Goal: Navigation & Orientation: Go to known website

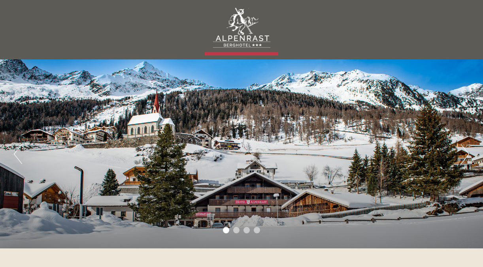
click at [459, 157] on div "Previous Next 1 2 3 4" at bounding box center [241, 153] width 483 height 189
click at [465, 155] on button "Next" at bounding box center [465, 154] width 8 height 20
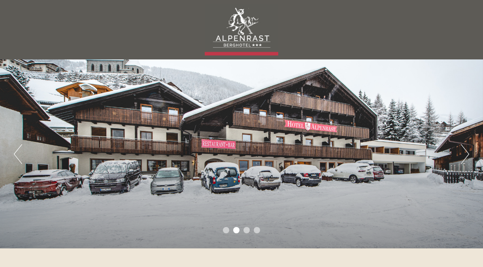
click at [465, 156] on button "Next" at bounding box center [465, 154] width 8 height 20
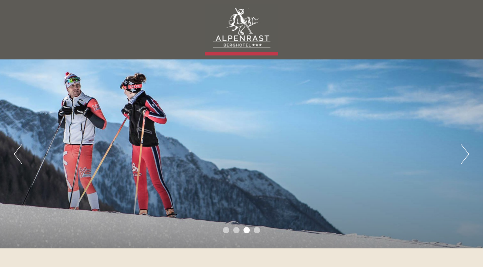
click at [465, 156] on button "Next" at bounding box center [465, 154] width 8 height 20
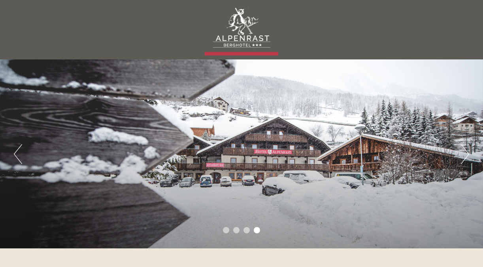
click at [465, 156] on button "Next" at bounding box center [465, 154] width 8 height 20
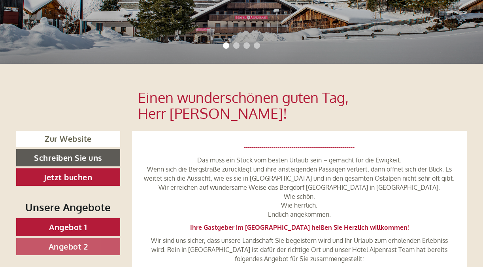
scroll to position [198, 0]
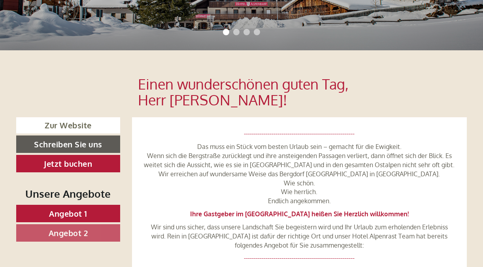
click at [87, 205] on link "Angebot 1" at bounding box center [68, 213] width 104 height 17
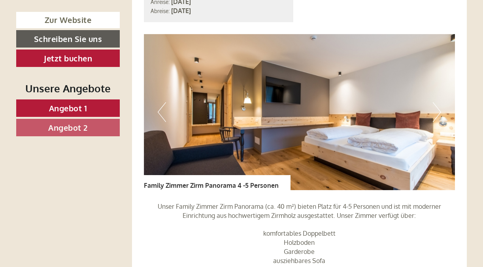
scroll to position [591, 0]
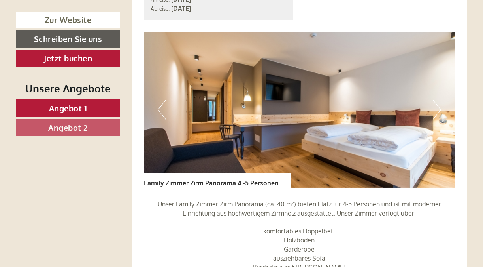
click at [87, 127] on span "Angebot 2" at bounding box center [68, 127] width 40 height 10
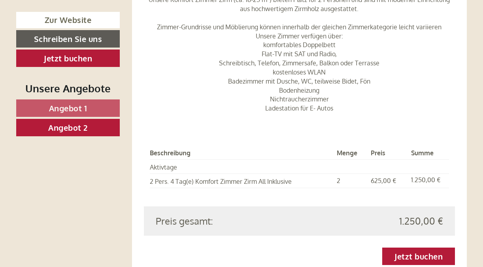
scroll to position [829, 0]
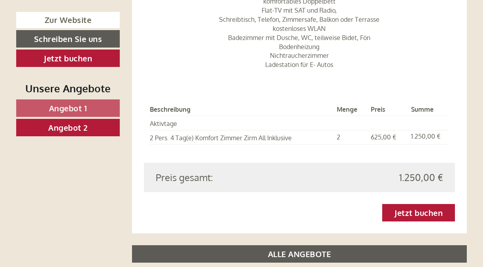
drag, startPoint x: 302, startPoint y: 159, endPoint x: 246, endPoint y: 84, distance: 94.1
click at [245, 85] on div "Beschreibung Menge Preis Summe Aktivtage 2 Pers. 4 Tag(e) Komfort Zimmer Zirm A…" at bounding box center [300, 124] width 312 height 78
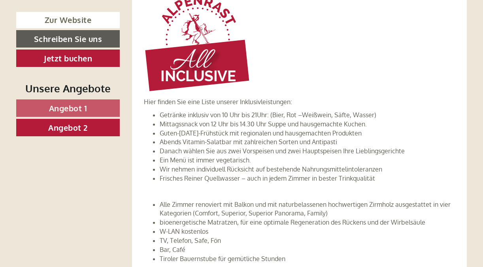
scroll to position [1224, 0]
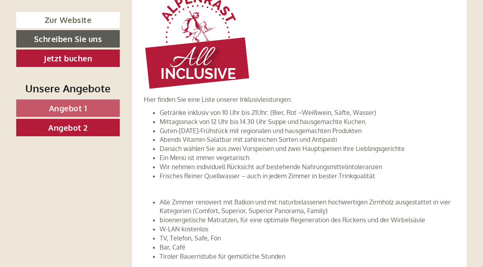
click at [72, 107] on span "Angebot 1" at bounding box center [68, 108] width 38 height 10
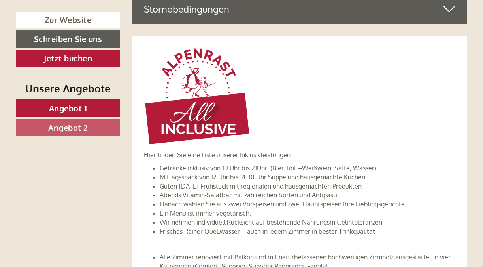
scroll to position [472, 0]
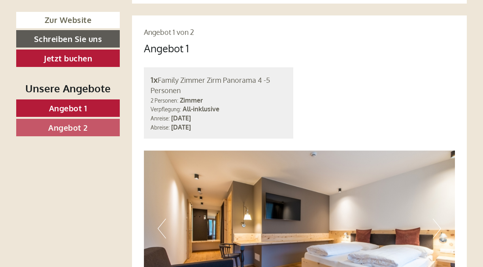
click at [94, 125] on link "Angebot 2" at bounding box center [68, 127] width 104 height 17
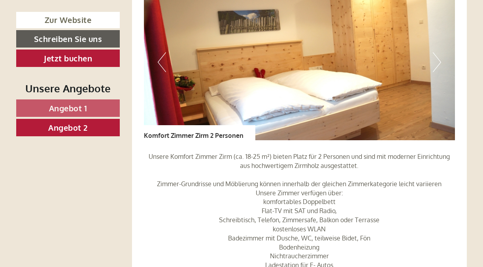
scroll to position [552, 0]
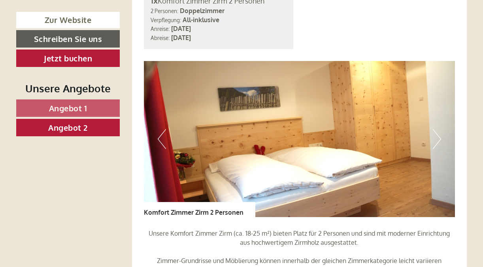
click at [435, 129] on button "Next" at bounding box center [437, 139] width 8 height 20
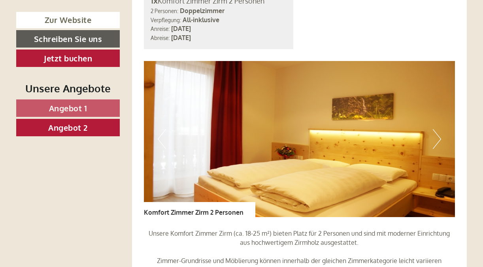
click at [435, 129] on button "Next" at bounding box center [437, 139] width 8 height 20
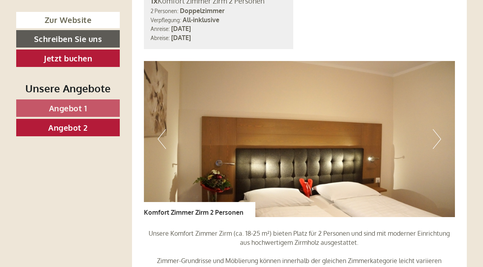
click at [434, 129] on button "Next" at bounding box center [437, 139] width 8 height 20
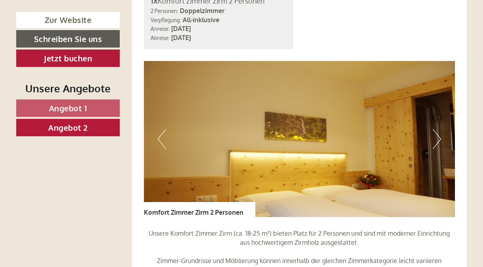
click at [434, 129] on button "Next" at bounding box center [437, 139] width 8 height 20
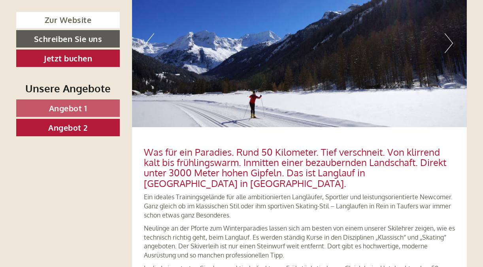
scroll to position [1662, 0]
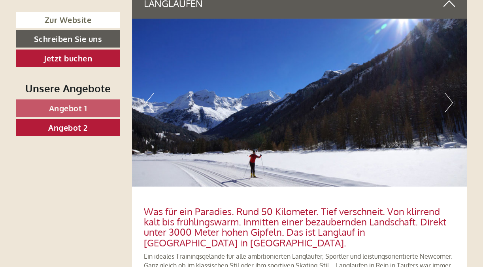
click at [447, 93] on button "Next" at bounding box center [449, 103] width 8 height 20
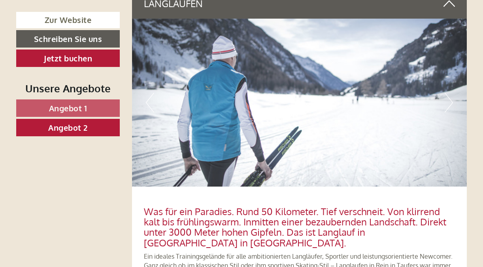
click at [449, 93] on button "Next" at bounding box center [449, 103] width 8 height 20
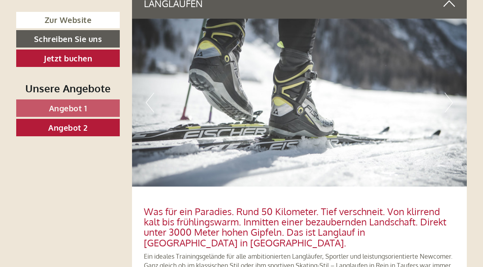
click at [449, 93] on button "Next" at bounding box center [449, 103] width 8 height 20
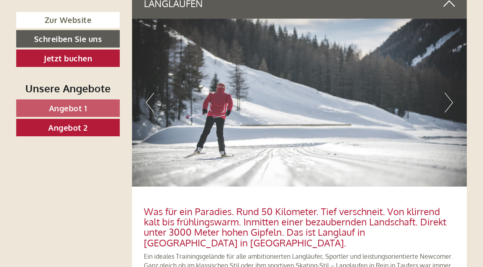
click at [448, 93] on button "Next" at bounding box center [449, 103] width 8 height 20
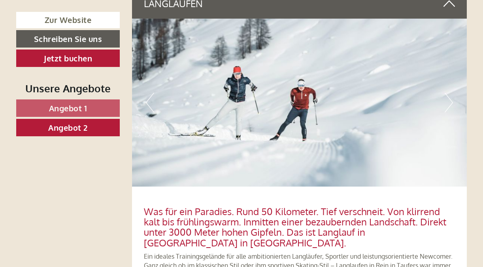
click at [447, 93] on button "Next" at bounding box center [449, 103] width 8 height 20
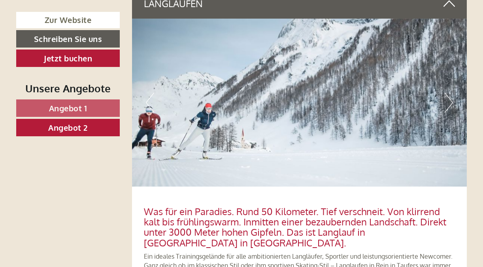
click at [447, 93] on button "Next" at bounding box center [449, 103] width 8 height 20
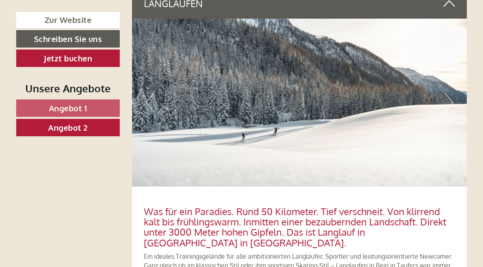
click at [446, 93] on button "Next" at bounding box center [449, 103] width 8 height 20
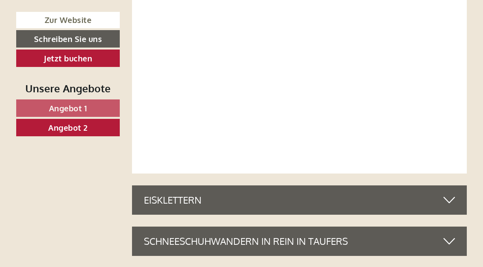
scroll to position [2216, 0]
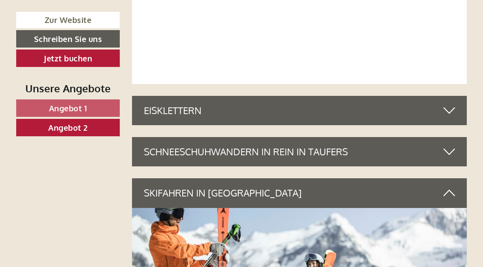
drag, startPoint x: 449, startPoint y: 123, endPoint x: 420, endPoint y: 146, distance: 36.8
click at [448, 145] on icon at bounding box center [449, 151] width 11 height 13
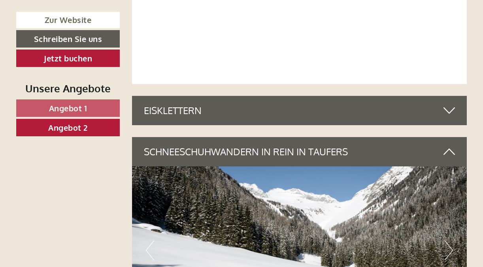
scroll to position [2334, 0]
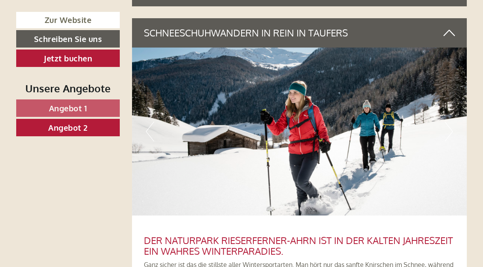
click at [436, 126] on img at bounding box center [300, 131] width 336 height 168
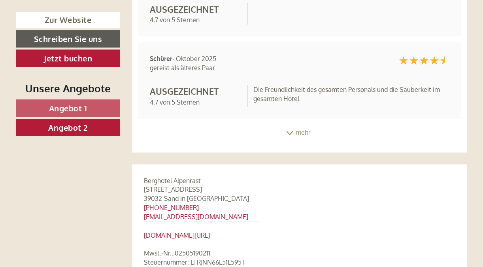
scroll to position [4313, 0]
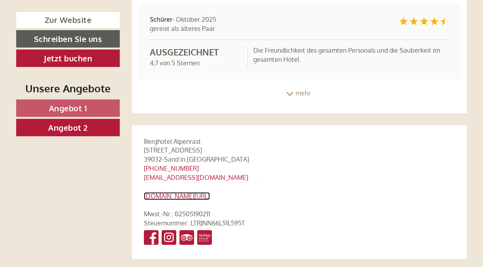
click at [186, 192] on link "[DOMAIN_NAME][URL]" at bounding box center [177, 196] width 66 height 8
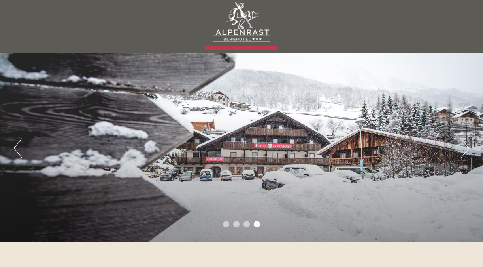
scroll to position [0, 0]
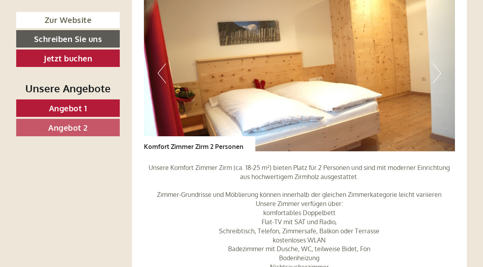
scroll to position [1266, 0]
